Goal: Transaction & Acquisition: Purchase product/service

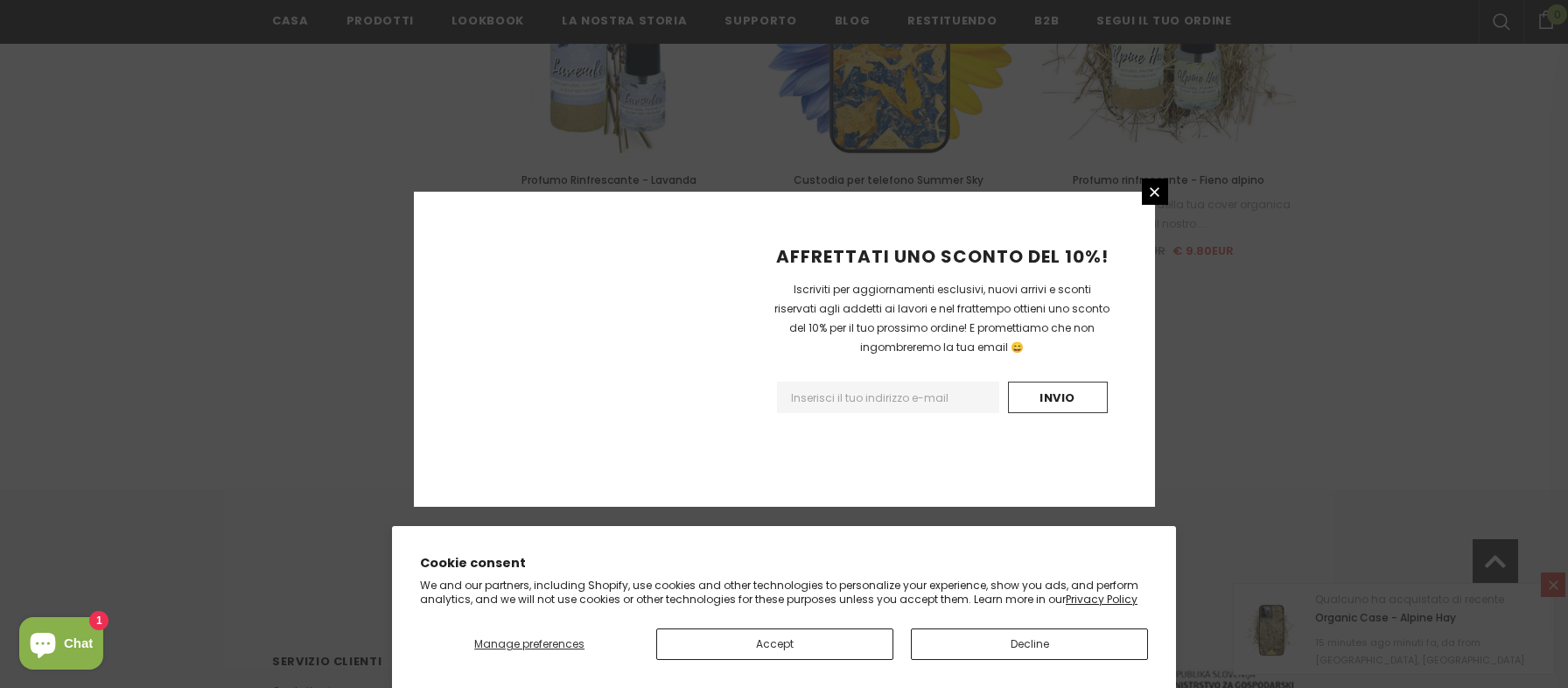
scroll to position [2041, 0]
